Goal: Information Seeking & Learning: Learn about a topic

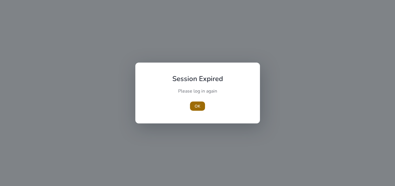
click at [194, 104] on span "button" at bounding box center [197, 106] width 15 height 14
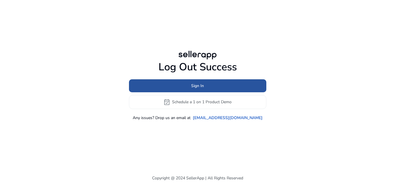
click at [167, 84] on span at bounding box center [197, 86] width 137 height 14
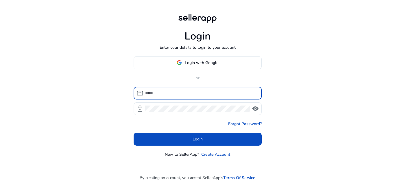
click at [165, 94] on input at bounding box center [201, 93] width 112 height 6
type input "**********"
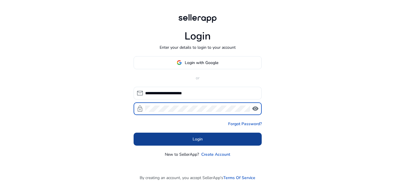
click at [186, 138] on span at bounding box center [198, 139] width 128 height 14
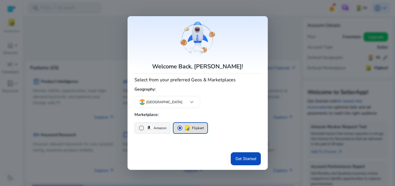
click at [143, 129] on span "radio_button_unchecked" at bounding box center [141, 128] width 6 height 6
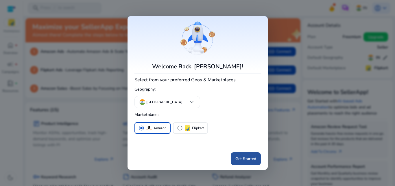
click at [252, 158] on span "Get Started" at bounding box center [245, 159] width 21 height 6
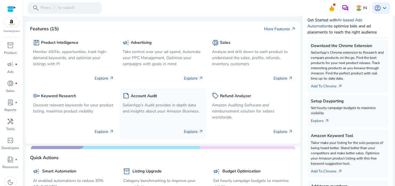
scroll to position [116, 0]
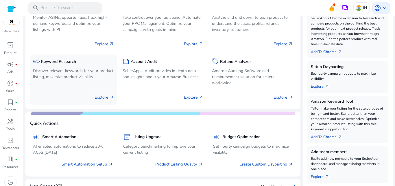
click at [99, 98] on p "Explore arrow_outward" at bounding box center [104, 98] width 19 height 6
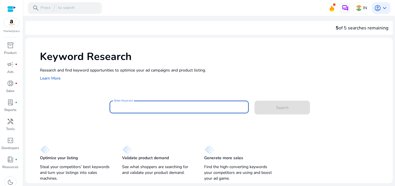
click at [156, 108] on input "Enter Keyword" at bounding box center [179, 107] width 130 height 6
paste input "**********"
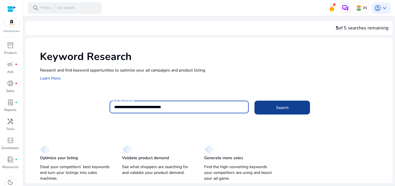
type input "**********"
click at [284, 109] on span "Search" at bounding box center [282, 108] width 12 height 6
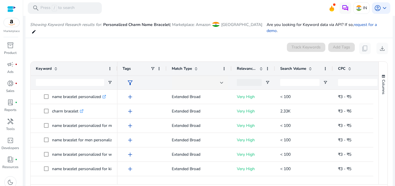
scroll to position [69, 0]
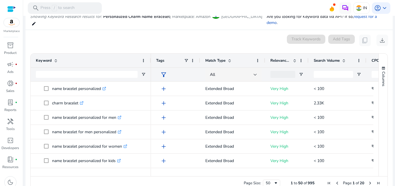
drag, startPoint x: 116, startPoint y: 53, endPoint x: 147, endPoint y: 58, distance: 31.1
click at [150, 56] on div at bounding box center [150, 61] width 2 height 14
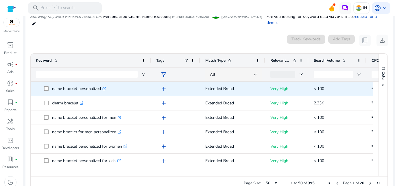
click at [106, 87] on icon at bounding box center [105, 88] width 2 height 2
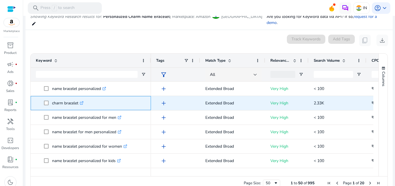
click at [83, 101] on icon ".st0{fill:#2c8af8}" at bounding box center [82, 103] width 4 height 4
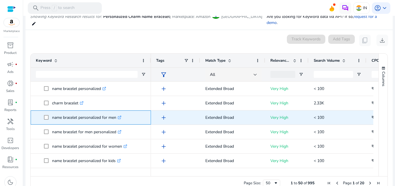
click at [121, 116] on icon ".st0{fill:#2c8af8}" at bounding box center [120, 118] width 4 height 4
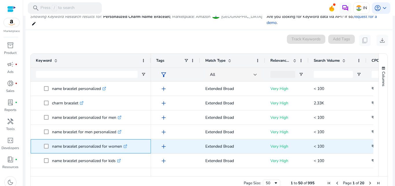
click at [126, 145] on icon ".st0{fill:#2c8af8}" at bounding box center [125, 147] width 4 height 4
drag, startPoint x: 52, startPoint y: 141, endPoint x: 128, endPoint y: 141, distance: 76.6
click at [128, 141] on span "name bracelet personalized for women .st0{fill:#2c8af8}" at bounding box center [95, 147] width 102 height 12
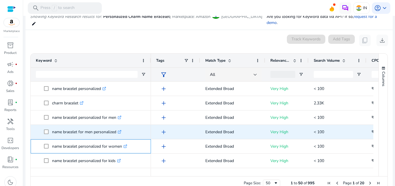
copy span "name bracelet personalized for women"
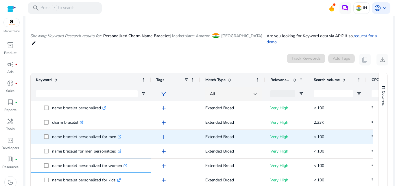
scroll to position [40, 0]
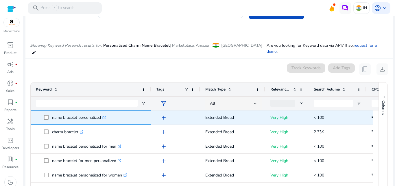
drag, startPoint x: 51, startPoint y: 112, endPoint x: 103, endPoint y: 113, distance: 51.8
click at [103, 113] on span "name bracelet personalized .st0{fill:#2c8af8}" at bounding box center [95, 118] width 102 height 12
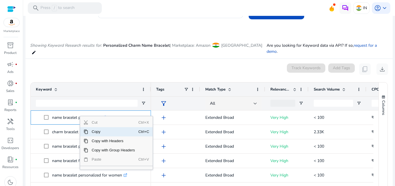
click at [94, 128] on span "Copy" at bounding box center [113, 132] width 50 height 9
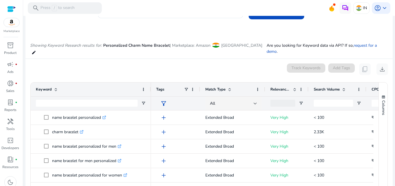
click at [75, 69] on mat-card "0 keyword(s) selected Track Keywords Add Tags content_copy download Press SPACE…" at bounding box center [208, 143] width 367 height 168
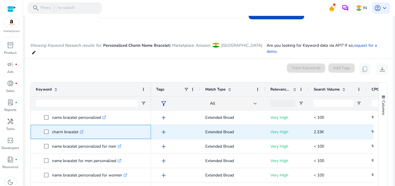
drag, startPoint x: 52, startPoint y: 127, endPoint x: 78, endPoint y: 130, distance: 26.3
click at [78, 130] on p "charm bracelet .st0{fill:#2c8af8}" at bounding box center [68, 132] width 32 height 12
click at [79, 130] on p "charm bracelet .st0{fill:#2c8af8}" at bounding box center [68, 132] width 32 height 12
drag, startPoint x: 52, startPoint y: 127, endPoint x: 79, endPoint y: 130, distance: 26.4
click at [79, 130] on p "charm bracelet .st0{fill:#2c8af8}" at bounding box center [68, 132] width 32 height 12
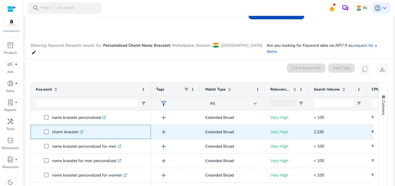
copy p "charm bracelet"
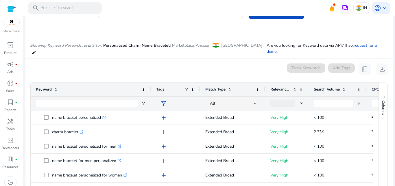
scroll to position [75, 0]
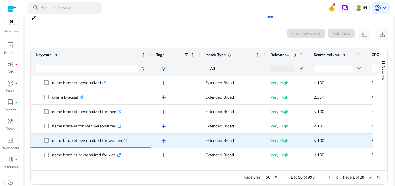
drag, startPoint x: 52, startPoint y: 136, endPoint x: 122, endPoint y: 141, distance: 70.7
click at [122, 141] on span "name bracelet personalized for women .st0{fill:#2c8af8}" at bounding box center [95, 141] width 102 height 12
copy span "name bracelet personalized for women"
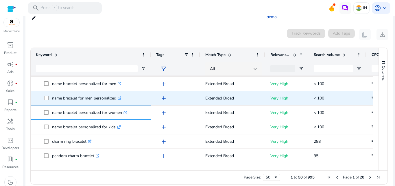
scroll to position [29, 0]
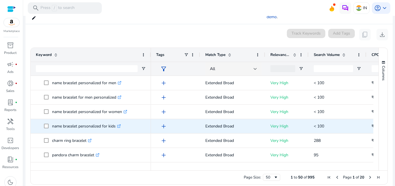
click at [120, 125] on icon at bounding box center [120, 126] width 2 height 2
drag, startPoint x: 52, startPoint y: 121, endPoint x: 116, endPoint y: 123, distance: 63.4
click at [116, 123] on p "name bracelet personalized for kids .st0{fill:#2c8af8}" at bounding box center [86, 127] width 69 height 12
copy p "name bracelet personalized for kids"
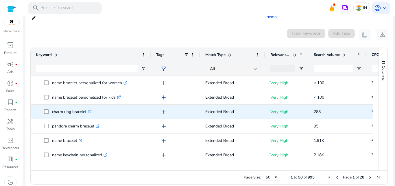
click at [91, 110] on icon at bounding box center [90, 111] width 2 height 2
drag, startPoint x: 51, startPoint y: 108, endPoint x: 87, endPoint y: 108, distance: 35.3
click at [87, 108] on span "charm ring bracelet .st0{fill:#2c8af8}" at bounding box center [95, 112] width 102 height 12
copy span "charm ring bracelet"
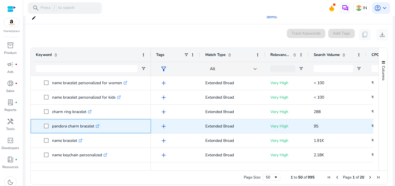
drag, startPoint x: 51, startPoint y: 121, endPoint x: 95, endPoint y: 122, distance: 44.2
click at [95, 122] on span "pandora charm bracelet .st0{fill:#2c8af8}" at bounding box center [95, 127] width 102 height 12
copy span "pandora charm bracelet"
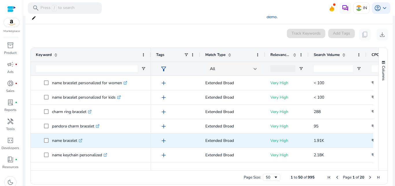
click at [82, 139] on icon ".st0{fill:#2c8af8}" at bounding box center [81, 141] width 4 height 4
drag, startPoint x: 51, startPoint y: 134, endPoint x: 77, endPoint y: 136, distance: 26.4
click at [77, 136] on span "name bracelet .st0{fill:#2c8af8}" at bounding box center [95, 141] width 102 height 12
copy span "name bracelet"
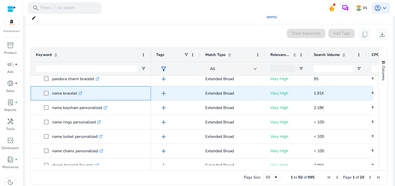
scroll to position [116, 0]
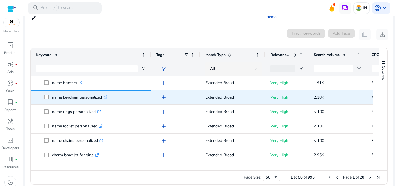
click at [107, 96] on icon ".st0{fill:#2c8af8}" at bounding box center [106, 98] width 4 height 4
drag, startPoint x: 51, startPoint y: 91, endPoint x: 103, endPoint y: 91, distance: 52.3
click at [103, 92] on span "name keychain personalized .st0{fill:#2c8af8}" at bounding box center [95, 98] width 102 height 12
copy span "name keychain personalized"
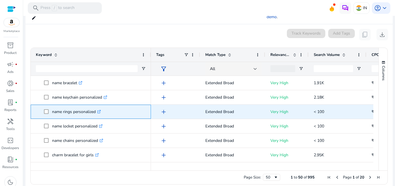
click at [100, 111] on icon at bounding box center [98, 112] width 3 height 3
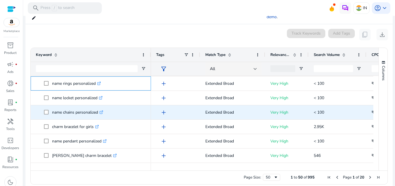
scroll to position [145, 0]
click at [103, 110] on icon ".st0{fill:#2c8af8}" at bounding box center [101, 112] width 4 height 4
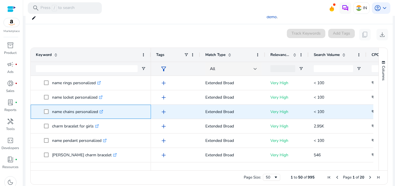
drag, startPoint x: 51, startPoint y: 106, endPoint x: 99, endPoint y: 106, distance: 48.0
click at [99, 106] on span "name chains personalized .st0{fill:#2c8af8}" at bounding box center [95, 112] width 102 height 12
copy span "name chains personalized"
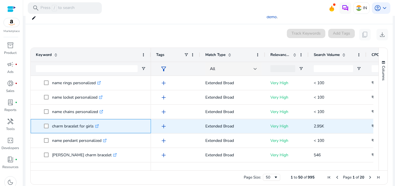
drag, startPoint x: 51, startPoint y: 120, endPoint x: 93, endPoint y: 124, distance: 41.8
click at [93, 124] on span "charm bracelet for girls .st0{fill:#2c8af8}" at bounding box center [95, 127] width 102 height 12
copy span "charm bracelet for girls"
click at [94, 121] on p "charm bracelet for girls .st0{fill:#2c8af8}" at bounding box center [75, 127] width 47 height 12
click at [98, 125] on icon at bounding box center [98, 126] width 2 height 2
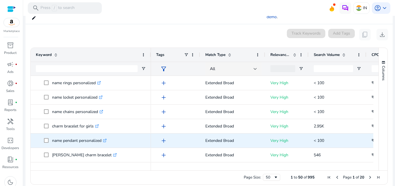
click at [105, 140] on icon at bounding box center [104, 141] width 3 height 3
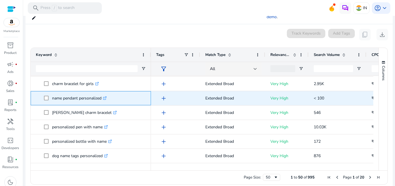
scroll to position [202, 0]
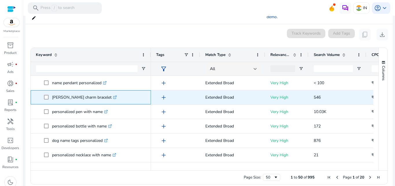
click at [113, 96] on icon ".st0{fill:#2c8af8}" at bounding box center [115, 98] width 4 height 4
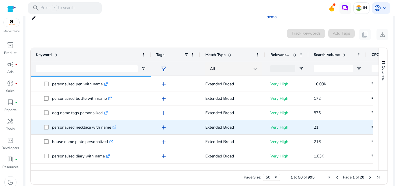
scroll to position [231, 0]
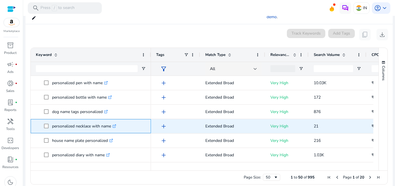
click at [116, 125] on icon ".st0{fill:#2c8af8}" at bounding box center [114, 127] width 4 height 4
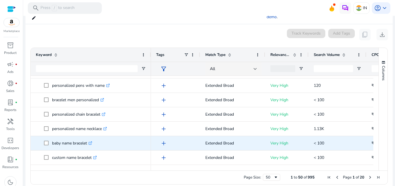
scroll to position [318, 0]
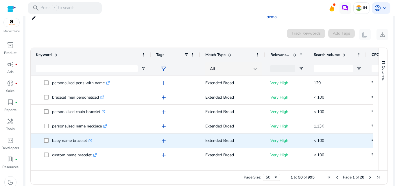
click at [92, 139] on icon ".st0{fill:#2c8af8}" at bounding box center [90, 141] width 4 height 4
drag, startPoint x: 51, startPoint y: 135, endPoint x: 88, endPoint y: 138, distance: 37.4
click at [88, 138] on span "baby name bracelet .st0{fill:#2c8af8}" at bounding box center [95, 141] width 102 height 12
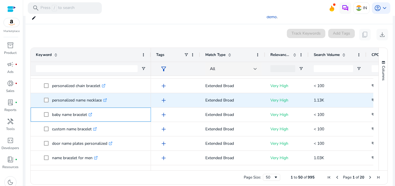
scroll to position [347, 0]
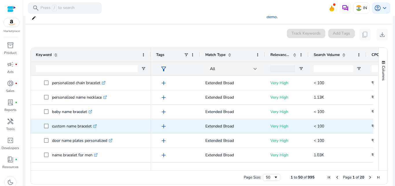
click at [96, 125] on icon at bounding box center [94, 126] width 3 height 3
drag, startPoint x: 52, startPoint y: 120, endPoint x: 92, endPoint y: 124, distance: 40.7
click at [92, 124] on span "custom name bracelet .st0{fill:#2c8af8}" at bounding box center [95, 127] width 102 height 12
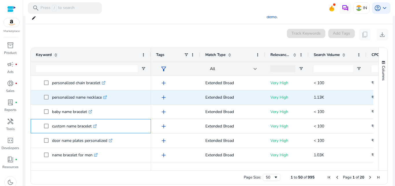
scroll to position [376, 0]
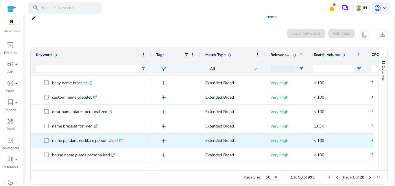
click at [125, 135] on div "name pendant necklace personalized .st0{fill:#2c8af8}" at bounding box center [89, 141] width 74 height 12
click at [123, 139] on icon ".st0{fill:#2c8af8}" at bounding box center [121, 141] width 4 height 4
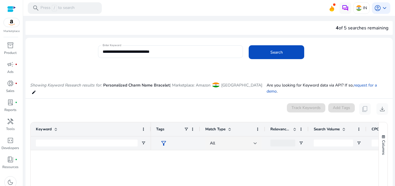
scroll to position [376, 0]
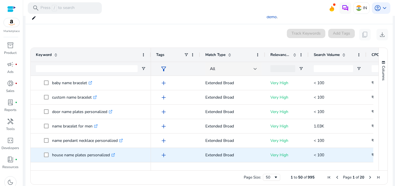
click at [114, 154] on icon ".st0{fill:#2c8af8}" at bounding box center [113, 156] width 4 height 4
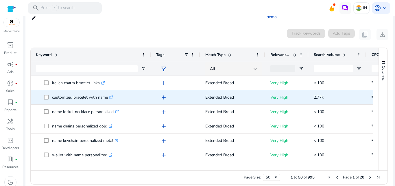
scroll to position [434, 0]
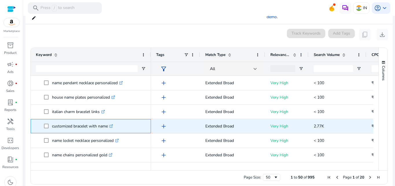
drag, startPoint x: 53, startPoint y: 121, endPoint x: 109, endPoint y: 121, distance: 56.4
click at [109, 121] on p "customized bracelet with name .st0{fill:#2c8af8}" at bounding box center [82, 127] width 61 height 12
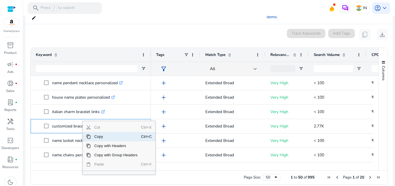
click at [96, 132] on span "Copy" at bounding box center [116, 136] width 50 height 9
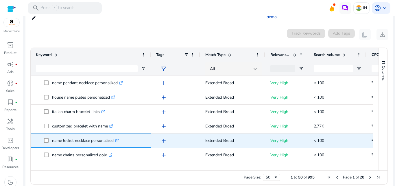
click at [119, 139] on icon ".st0{fill:#2c8af8}" at bounding box center [117, 141] width 4 height 4
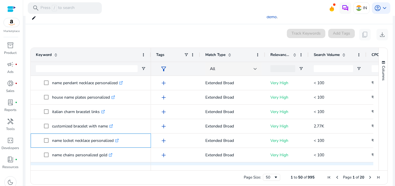
scroll to position [463, 0]
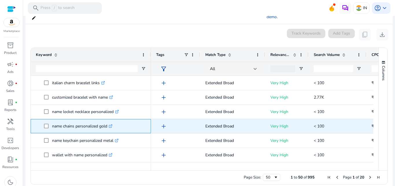
click at [112, 125] on icon ".st0{fill:#2c8af8}" at bounding box center [111, 127] width 4 height 4
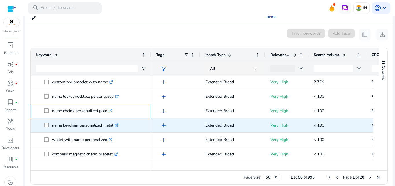
scroll to position [520, 0]
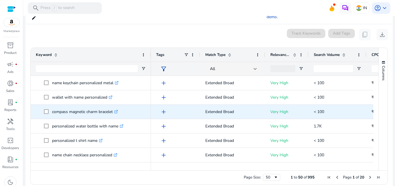
click at [118, 110] on icon ".st0{fill:#2c8af8}" at bounding box center [116, 112] width 4 height 4
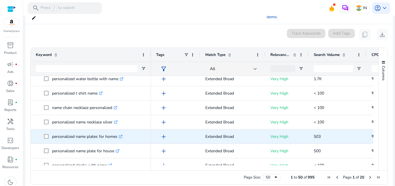
scroll to position [578, 0]
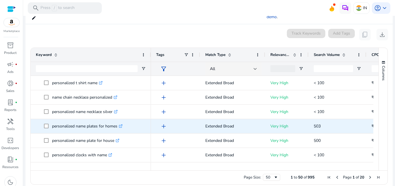
click at [122, 125] on icon at bounding box center [120, 126] width 3 height 3
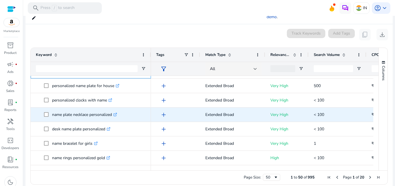
scroll to position [633, 0]
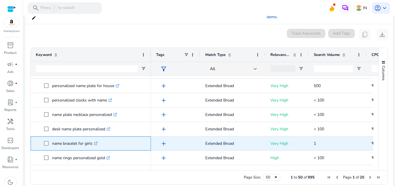
click at [96, 142] on icon ".st0{fill:#2c8af8}" at bounding box center [96, 144] width 4 height 4
drag, startPoint x: 51, startPoint y: 137, endPoint x: 96, endPoint y: 137, distance: 45.4
click at [96, 138] on span "name bracelet for girls .st0{fill:#2c8af8}" at bounding box center [95, 144] width 102 height 12
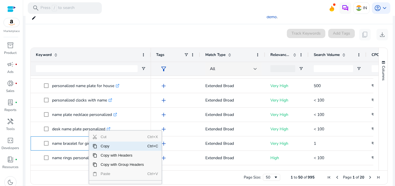
click at [105, 142] on span "Copy" at bounding box center [122, 146] width 50 height 9
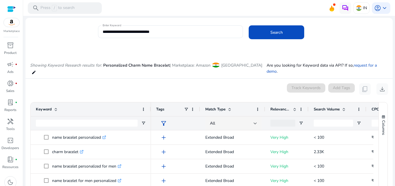
scroll to position [29, 0]
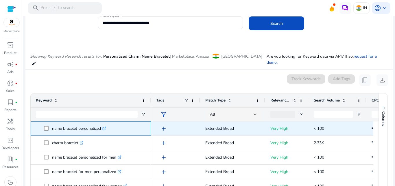
drag, startPoint x: 51, startPoint y: 122, endPoint x: 102, endPoint y: 126, distance: 50.8
click at [102, 126] on span "name bracelet personalized .st0{fill:#2c8af8}" at bounding box center [95, 129] width 102 height 12
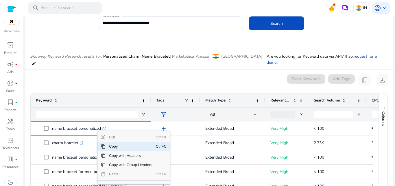
click at [118, 142] on span "Copy" at bounding box center [131, 146] width 50 height 9
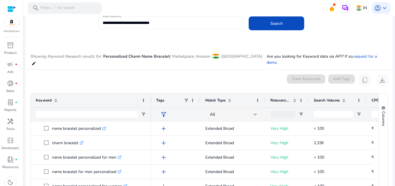
click at [184, 26] on div "**********" at bounding box center [171, 22] width 136 height 13
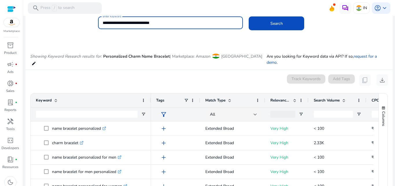
drag, startPoint x: 184, startPoint y: 26, endPoint x: 177, endPoint y: 21, distance: 8.3
click at [177, 21] on input "**********" at bounding box center [171, 23] width 136 height 6
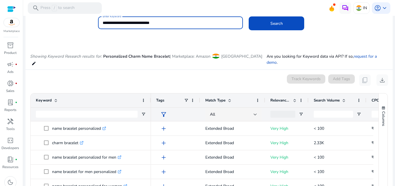
click at [177, 21] on input "**********" at bounding box center [171, 23] width 136 height 6
click at [177, 22] on input "**********" at bounding box center [171, 23] width 136 height 6
paste input
click at [251, 26] on span at bounding box center [277, 23] width 56 height 14
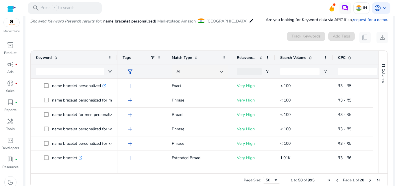
scroll to position [69, 0]
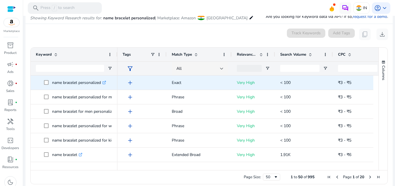
click at [105, 83] on icon ".st0{fill:#2c8af8}" at bounding box center [104, 83] width 4 height 4
drag, startPoint x: 52, startPoint y: 82, endPoint x: 103, endPoint y: 83, distance: 51.5
click at [103, 83] on span "name bracelet personalized .st0{fill:#2c8af8}" at bounding box center [78, 83] width 68 height 12
copy span "name bracelet personalized"
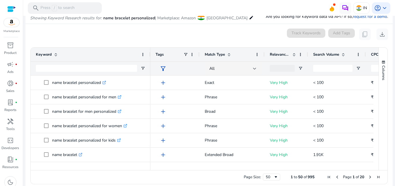
drag, startPoint x: 117, startPoint y: 52, endPoint x: 144, endPoint y: 62, distance: 29.4
click at [149, 51] on div at bounding box center [150, 55] width 2 height 14
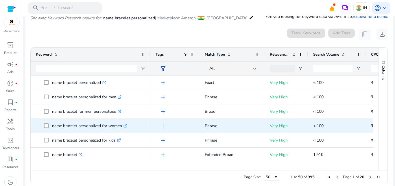
click at [125, 126] on icon at bounding box center [125, 126] width 3 height 3
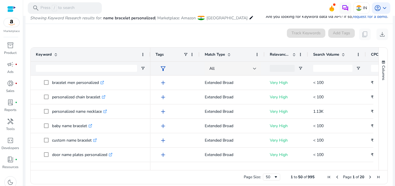
scroll to position [289, 0]
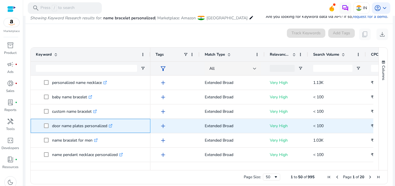
click at [112, 126] on icon at bounding box center [110, 126] width 3 height 3
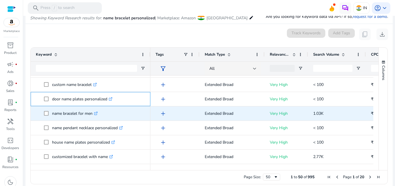
scroll to position [347, 0]
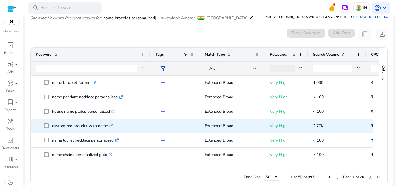
click at [111, 125] on icon ".st0{fill:#2c8af8}" at bounding box center [111, 126] width 4 height 4
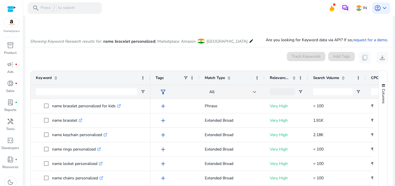
scroll to position [0, 0]
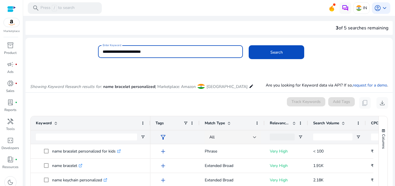
drag, startPoint x: 154, startPoint y: 53, endPoint x: 129, endPoint y: 48, distance: 26.1
click at [129, 48] on div "**********" at bounding box center [171, 51] width 136 height 13
click at [112, 50] on input "**********" at bounding box center [171, 52] width 136 height 6
type input "********"
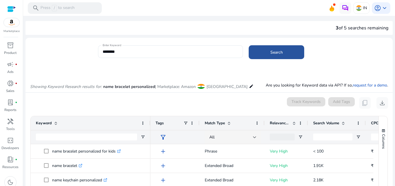
click at [258, 51] on span at bounding box center [277, 52] width 56 height 14
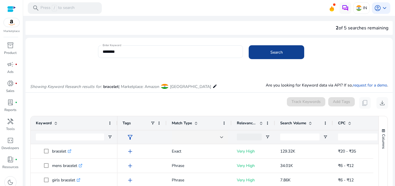
scroll to position [69, 0]
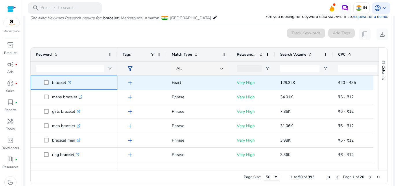
click at [71, 83] on icon ".st0{fill:#2c8af8}" at bounding box center [70, 83] width 4 height 4
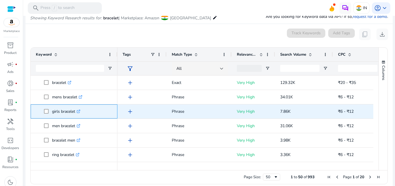
click at [80, 113] on icon ".st0{fill:#2c8af8}" at bounding box center [79, 112] width 4 height 4
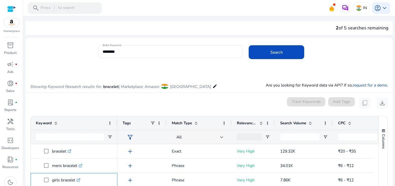
scroll to position [69, 0]
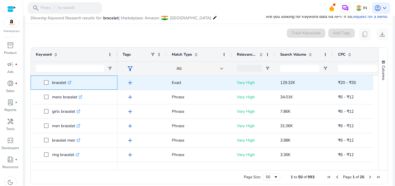
drag, startPoint x: 52, startPoint y: 84, endPoint x: 67, endPoint y: 86, distance: 15.4
click at [67, 86] on span "bracelet .st0{fill:#2c8af8}" at bounding box center [78, 83] width 68 height 12
copy span "bracelet"
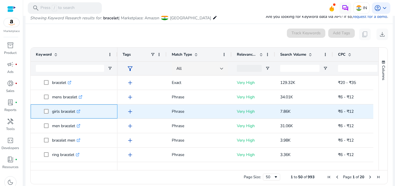
drag, startPoint x: 51, startPoint y: 111, endPoint x: 76, endPoint y: 112, distance: 24.6
click at [76, 112] on span "girls bracelet .st0{fill:#2c8af8}" at bounding box center [78, 112] width 68 height 12
copy span "girls bracelet"
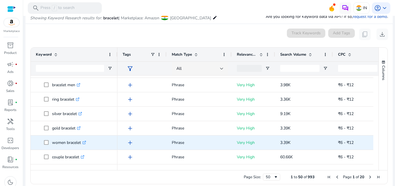
scroll to position [58, 0]
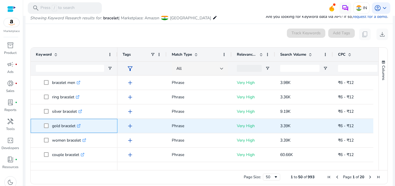
click at [81, 127] on icon ".st0{fill:#2c8af8}" at bounding box center [79, 126] width 4 height 4
drag, startPoint x: 51, startPoint y: 127, endPoint x: 76, endPoint y: 125, distance: 24.9
click at [76, 125] on span "gold bracelet .st0{fill:#2c8af8}" at bounding box center [78, 126] width 68 height 12
copy span "gold bracelet"
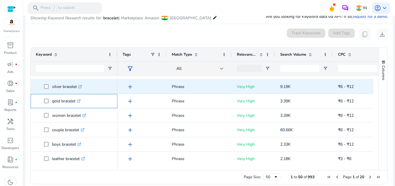
scroll to position [87, 0]
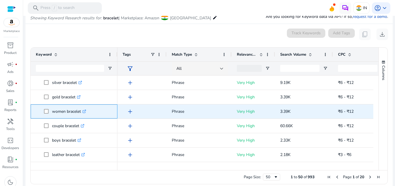
drag, startPoint x: 53, startPoint y: 112, endPoint x: 81, endPoint y: 112, distance: 28.0
click at [81, 112] on p "women bracelet .st0{fill:#2c8af8}" at bounding box center [69, 112] width 34 height 12
copy p "women bracelet"
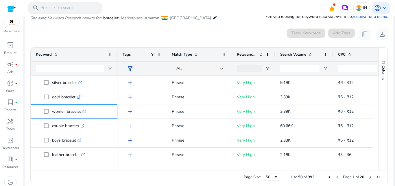
scroll to position [75, 0]
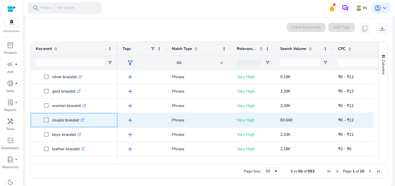
drag, startPoint x: 53, startPoint y: 121, endPoint x: 80, endPoint y: 123, distance: 27.3
click at [80, 123] on p "couple bracelet .st0{fill:#2c8af8}" at bounding box center [68, 121] width 32 height 12
copy p "couple bracelet"
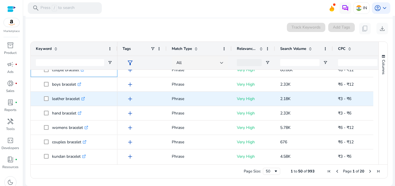
scroll to position [145, 0]
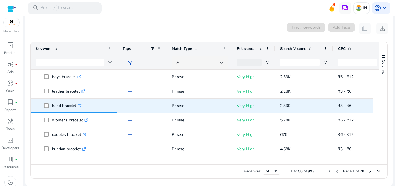
drag, startPoint x: 51, startPoint y: 106, endPoint x: 77, endPoint y: 108, distance: 25.5
click at [77, 108] on span "hand bracelet .st0{fill:#2c8af8}" at bounding box center [78, 106] width 68 height 12
copy span "hand bracelet"
click at [81, 105] on icon at bounding box center [80, 105] width 2 height 2
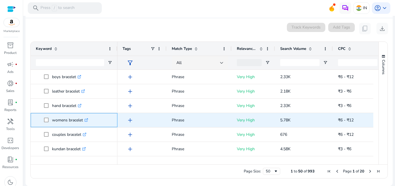
drag, startPoint x: 53, startPoint y: 121, endPoint x: 83, endPoint y: 121, distance: 30.1
click at [83, 121] on p "womens bracelet .st0{fill:#2c8af8}" at bounding box center [70, 121] width 36 height 12
copy p "womens bracelet"
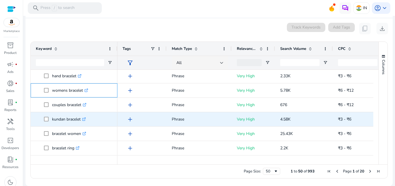
scroll to position [202, 0]
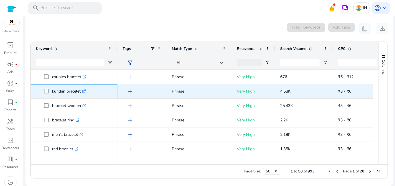
click at [85, 92] on icon at bounding box center [83, 91] width 3 height 3
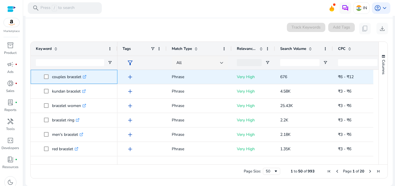
click at [86, 77] on icon ".st0{fill:#2c8af8}" at bounding box center [85, 77] width 4 height 4
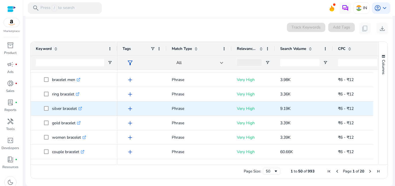
scroll to position [0, 0]
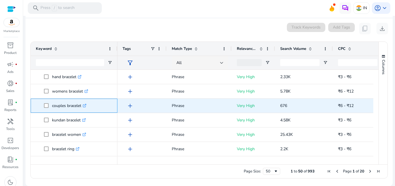
click at [86, 104] on icon at bounding box center [85, 104] width 1 height 1
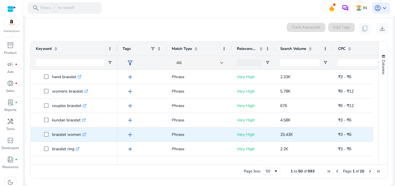
click at [86, 135] on icon ".st0{fill:#2c8af8}" at bounding box center [84, 135] width 4 height 4
drag, startPoint x: 51, startPoint y: 135, endPoint x: 81, endPoint y: 138, distance: 29.6
click at [81, 138] on span "bracelet women .st0{fill:#2c8af8}" at bounding box center [78, 135] width 68 height 12
copy span "bracelet women"
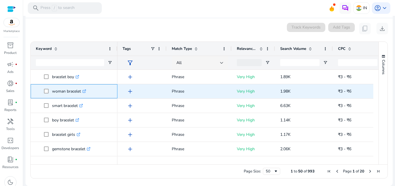
drag, startPoint x: 52, startPoint y: 91, endPoint x: 81, endPoint y: 94, distance: 28.8
click at [81, 94] on p "woman bracelet .st0{fill:#2c8af8}" at bounding box center [69, 92] width 34 height 12
copy p "woman bracelet"
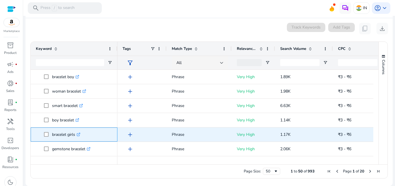
drag, startPoint x: 51, startPoint y: 135, endPoint x: 77, endPoint y: 135, distance: 26.3
click at [77, 135] on span "bracelet girls .st0{fill:#2c8af8}" at bounding box center [78, 135] width 68 height 12
copy span "bracelet girls"
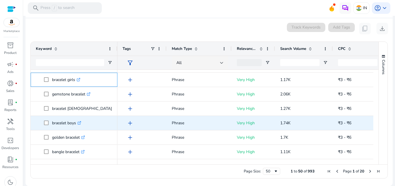
scroll to position [347, 0]
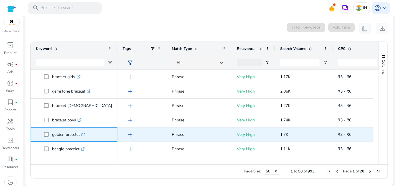
drag, startPoint x: 52, startPoint y: 136, endPoint x: 80, endPoint y: 139, distance: 28.6
click at [80, 139] on p "golden bracelet .st0{fill:#2c8af8}" at bounding box center [68, 135] width 33 height 12
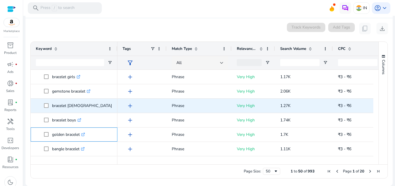
scroll to position [376, 0]
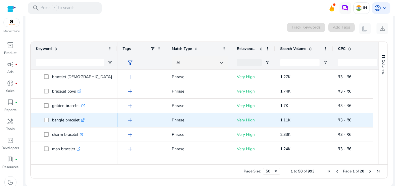
click at [83, 120] on icon at bounding box center [82, 120] width 3 height 3
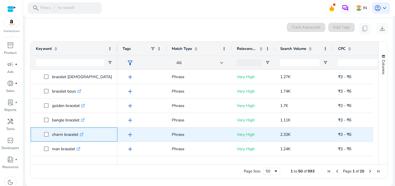
drag, startPoint x: 52, startPoint y: 134, endPoint x: 80, endPoint y: 134, distance: 27.8
click at [80, 134] on p "charm bracelet .st0{fill:#2c8af8}" at bounding box center [68, 135] width 32 height 12
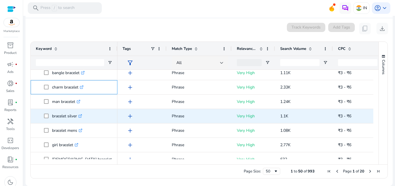
scroll to position [434, 0]
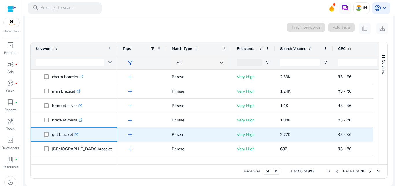
drag, startPoint x: 51, startPoint y: 135, endPoint x: 73, endPoint y: 134, distance: 22.3
click at [73, 134] on span "girl bracelet .st0{fill:#2c8af8}" at bounding box center [78, 135] width 68 height 12
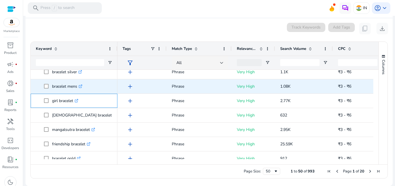
scroll to position [492, 0]
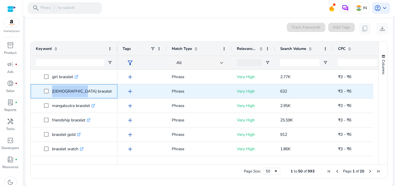
drag, startPoint x: 51, startPoint y: 91, endPoint x: 75, endPoint y: 94, distance: 24.2
click at [75, 94] on span "lady bracelet .st0{fill:#2c8af8}" at bounding box center [78, 92] width 68 height 12
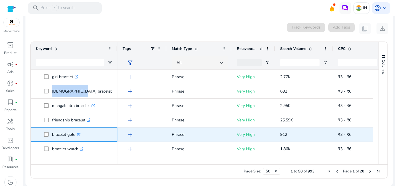
click at [80, 135] on icon at bounding box center [79, 134] width 2 height 2
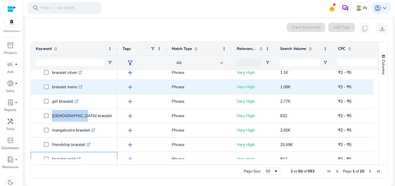
scroll to position [463, 0]
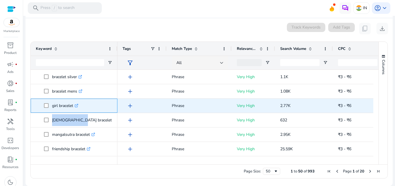
drag, startPoint x: 51, startPoint y: 105, endPoint x: 73, endPoint y: 106, distance: 22.9
click at [73, 106] on span "girl bracelet .st0{fill:#2c8af8}" at bounding box center [78, 106] width 68 height 12
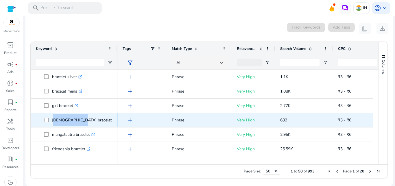
drag, startPoint x: 53, startPoint y: 120, endPoint x: 75, endPoint y: 125, distance: 23.4
click at [75, 125] on p "lady bracelet .st0{fill:#2c8af8}" at bounding box center [84, 121] width 65 height 12
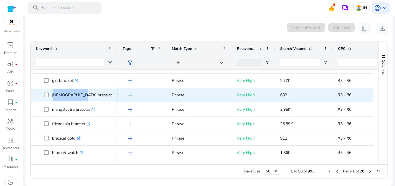
scroll to position [492, 0]
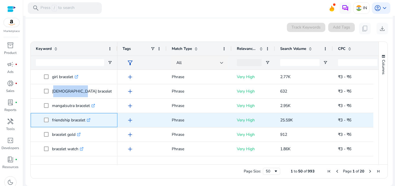
drag, startPoint x: 52, startPoint y: 119, endPoint x: 87, endPoint y: 124, distance: 35.4
click at [87, 124] on span "friendship bracelet .st0{fill:#2c8af8}" at bounding box center [78, 121] width 68 height 12
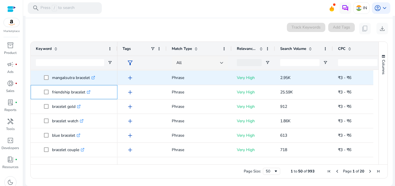
scroll to position [520, 0]
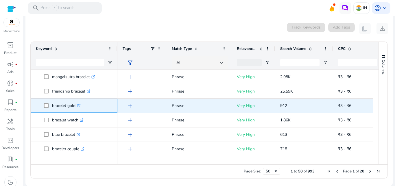
click at [80, 106] on icon ".st0{fill:#2c8af8}" at bounding box center [79, 106] width 4 height 4
drag, startPoint x: 53, startPoint y: 107, endPoint x: 75, endPoint y: 112, distance: 22.8
click at [75, 112] on p "bracelet gold .st0{fill:#2c8af8}" at bounding box center [66, 106] width 29 height 12
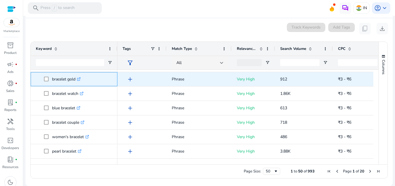
scroll to position [549, 0]
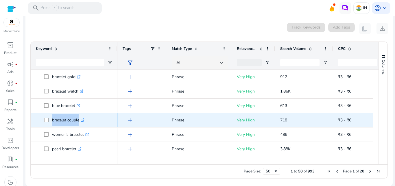
drag, startPoint x: 51, startPoint y: 122, endPoint x: 79, endPoint y: 125, distance: 27.4
click at [79, 125] on span "bracelet couple .st0{fill:#2c8af8}" at bounding box center [78, 121] width 68 height 12
click at [66, 121] on p "bracelet couple .st0{fill:#2c8af8}" at bounding box center [68, 121] width 32 height 12
drag, startPoint x: 53, startPoint y: 120, endPoint x: 80, endPoint y: 123, distance: 27.6
click at [80, 123] on p "bracelet couple .st0{fill:#2c8af8}" at bounding box center [68, 121] width 32 height 12
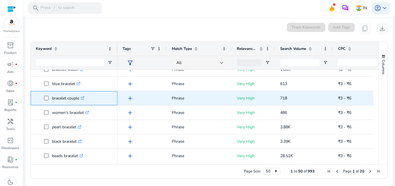
scroll to position [578, 0]
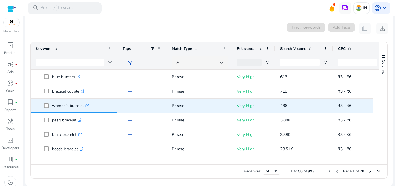
click at [88, 107] on icon ".st0{fill:#2c8af8}" at bounding box center [87, 106] width 4 height 4
drag, startPoint x: 52, startPoint y: 107, endPoint x: 84, endPoint y: 110, distance: 32.3
click at [84, 110] on p "women's bracelet .st0{fill:#2c8af8}" at bounding box center [70, 106] width 37 height 12
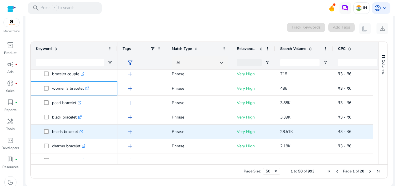
scroll to position [607, 0]
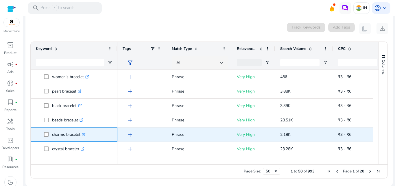
drag, startPoint x: 52, startPoint y: 135, endPoint x: 80, endPoint y: 138, distance: 28.0
click at [81, 139] on p "charms bracelet .st0{fill:#2c8af8}" at bounding box center [69, 135] width 34 height 12
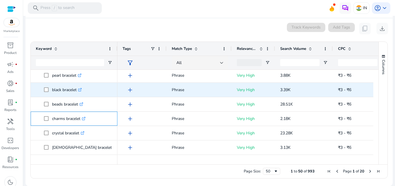
scroll to position [633, 0]
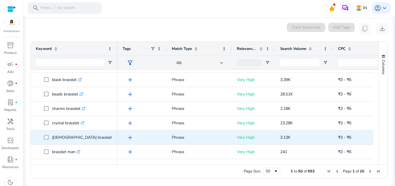
click at [113, 138] on icon ".st0{fill:#2c8af8}" at bounding box center [115, 138] width 4 height 4
drag, startPoint x: 52, startPoint y: 138, endPoint x: 78, endPoint y: 142, distance: 26.3
click at [78, 142] on p "ladies bracelet .st0{fill:#2c8af8}" at bounding box center [84, 138] width 65 height 12
copy p "ladies bracelet"
